Goal: Task Accomplishment & Management: Manage account settings

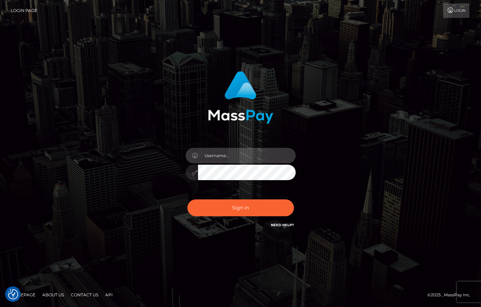
click at [240, 154] on input "text" at bounding box center [247, 155] width 98 height 15
type input "[PERSON_NAME]"
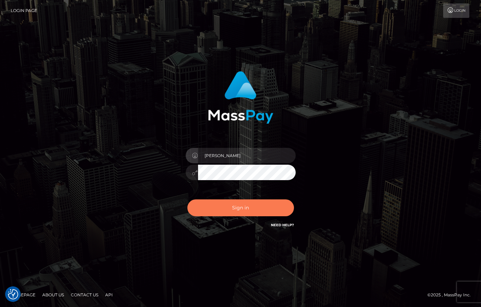
click at [243, 214] on button "Sign in" at bounding box center [240, 207] width 107 height 17
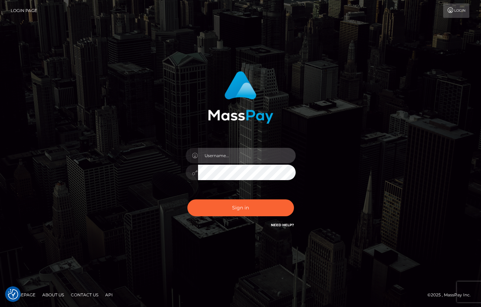
click at [237, 156] on input "text" at bounding box center [247, 155] width 98 height 15
type input "[PERSON_NAME]"
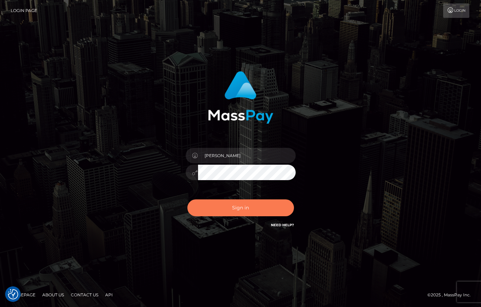
click at [259, 212] on button "Sign in" at bounding box center [240, 207] width 107 height 17
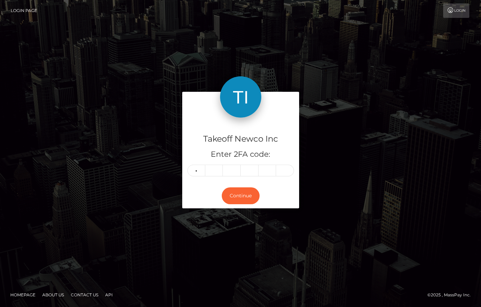
type input "2"
type input "4"
type input "3"
type input "9"
type input "3"
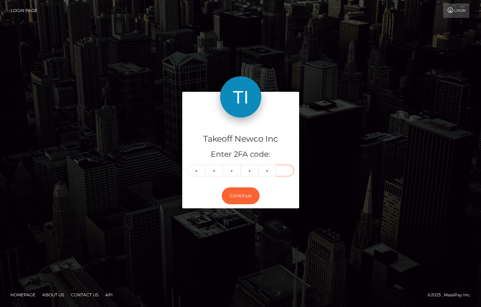
type input "6"
